Goal: Information Seeking & Learning: Check status

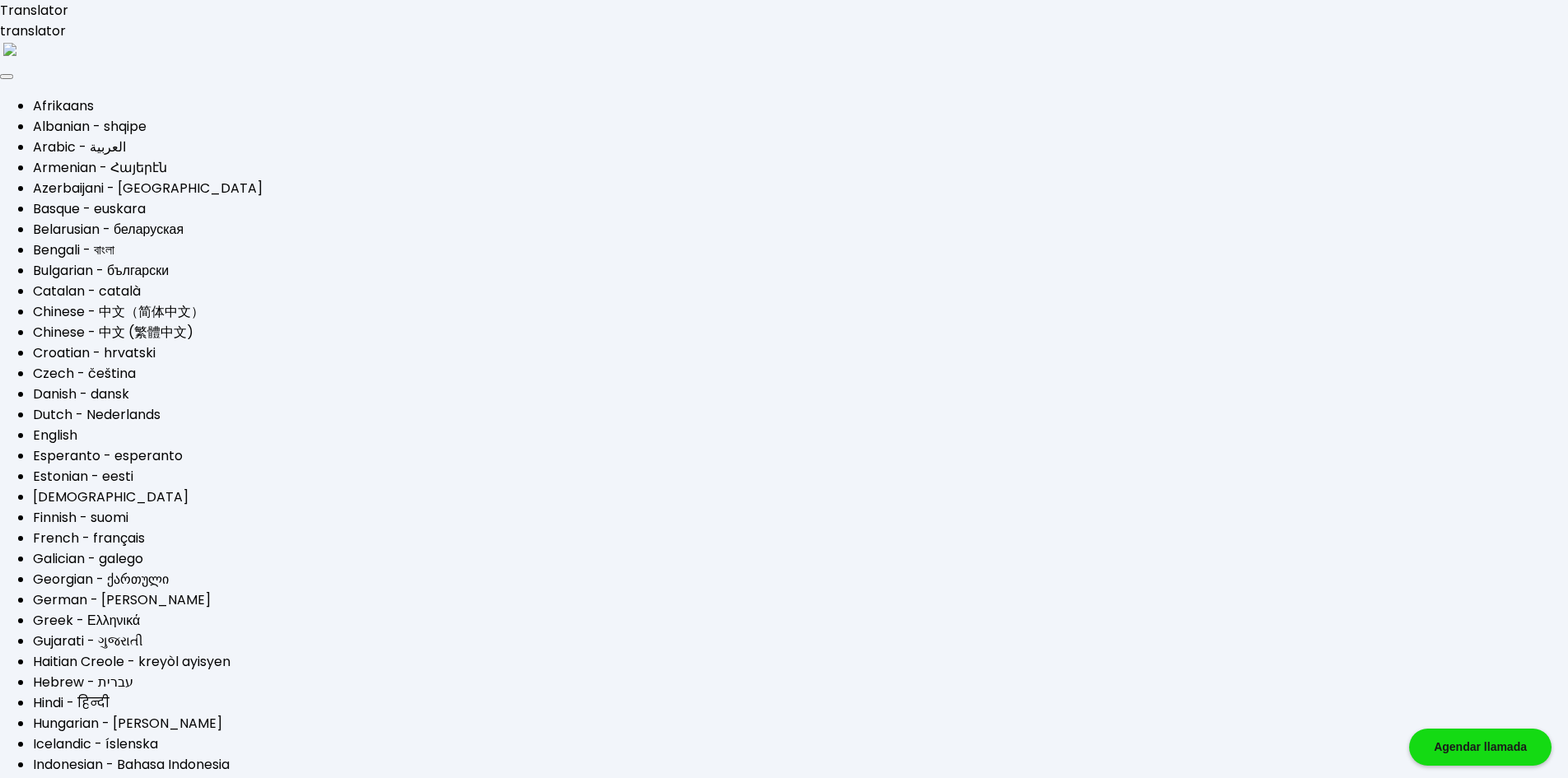
type input "[EMAIL_ADDRESS][DOMAIN_NAME]"
